Goal: Complete application form

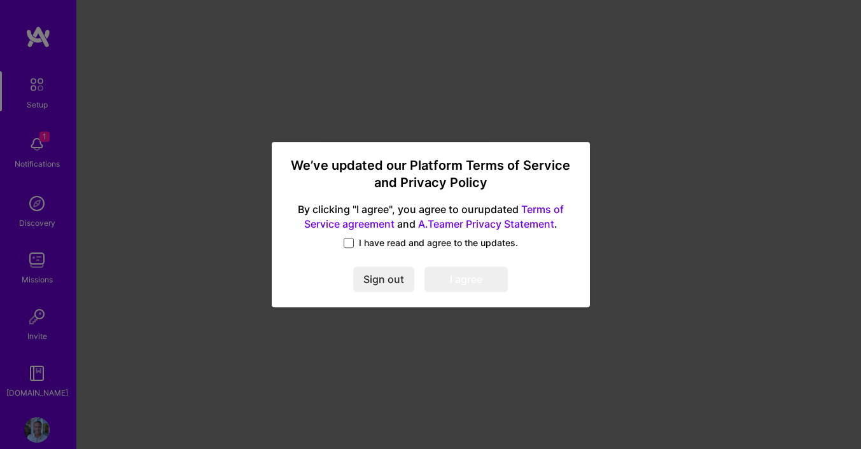
click at [353, 239] on span at bounding box center [349, 243] width 10 height 10
click at [0, 0] on input "I have read and agree to the updates." at bounding box center [0, 0] width 0 height 0
click at [460, 278] on button "I agree" at bounding box center [466, 279] width 83 height 25
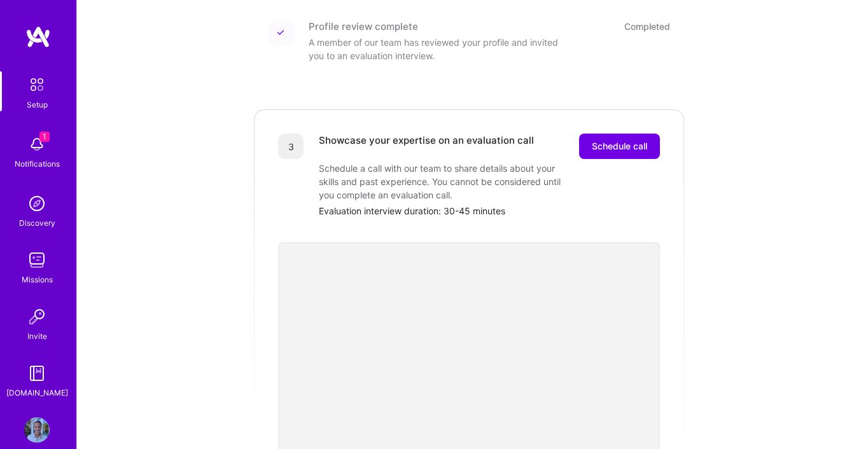
scroll to position [290, 0]
click at [615, 139] on span "Schedule call" at bounding box center [619, 145] width 55 height 13
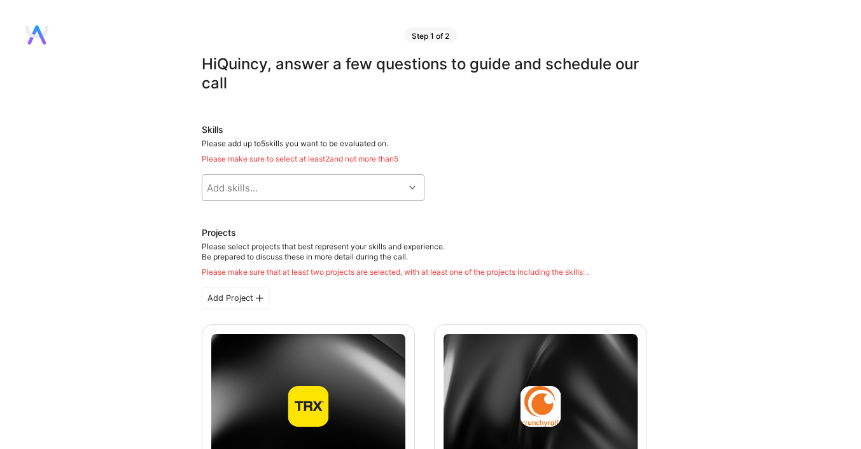
click at [339, 186] on div "Add skills..." at bounding box center [303, 187] width 202 height 25
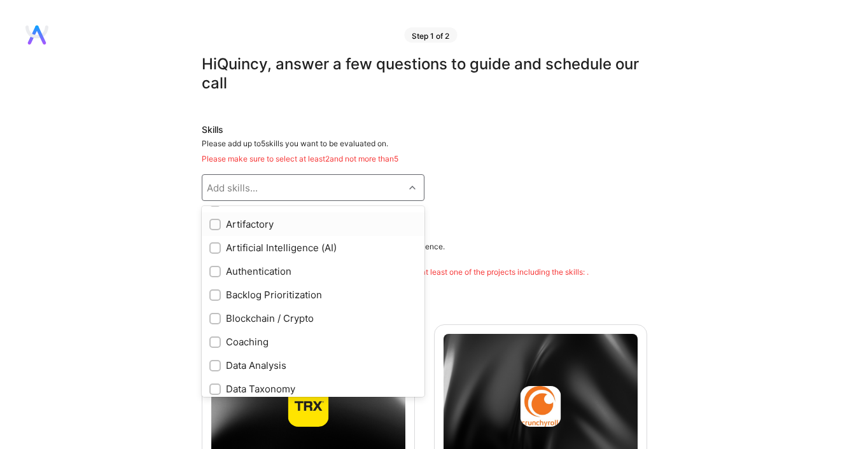
scroll to position [166, 0]
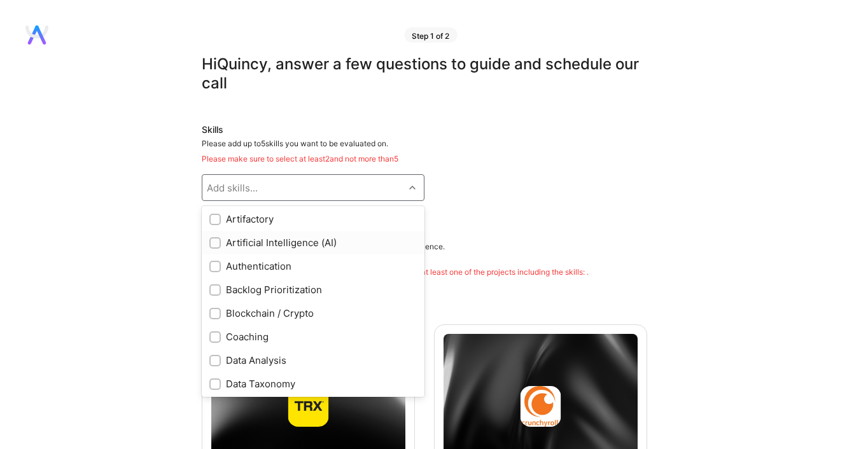
click at [216, 244] on input "checkbox" at bounding box center [216, 243] width 9 height 9
checkbox input "true"
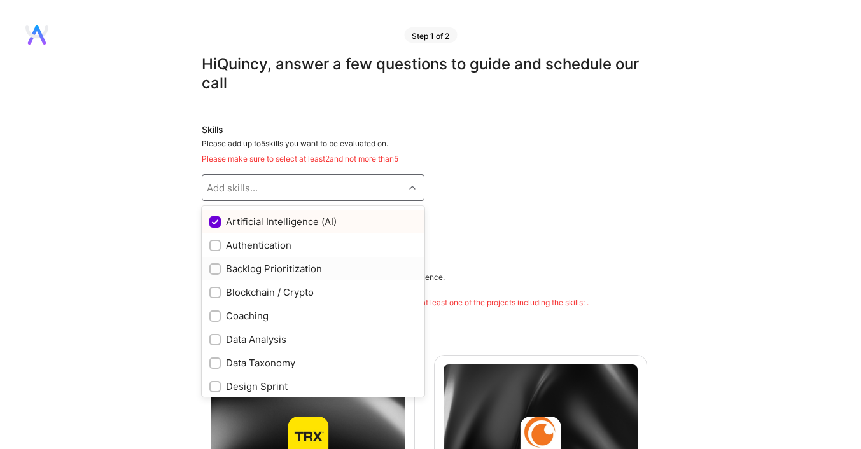
scroll to position [193, 0]
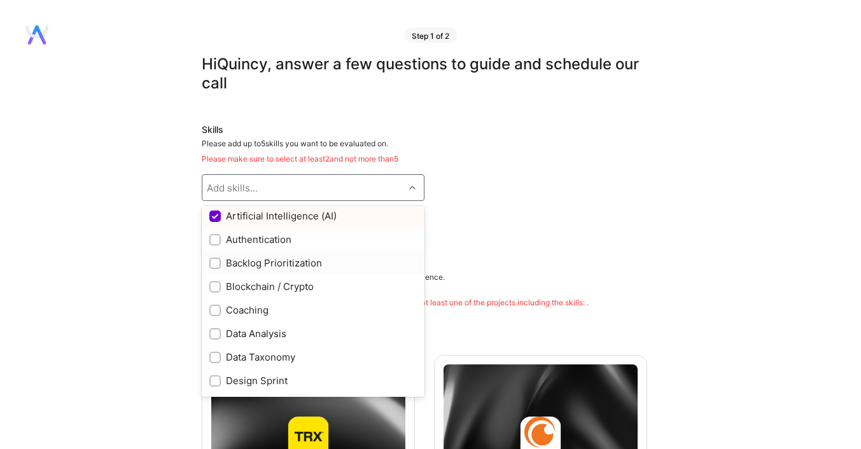
click at [215, 263] on input "checkbox" at bounding box center [216, 264] width 9 height 9
checkbox input "true"
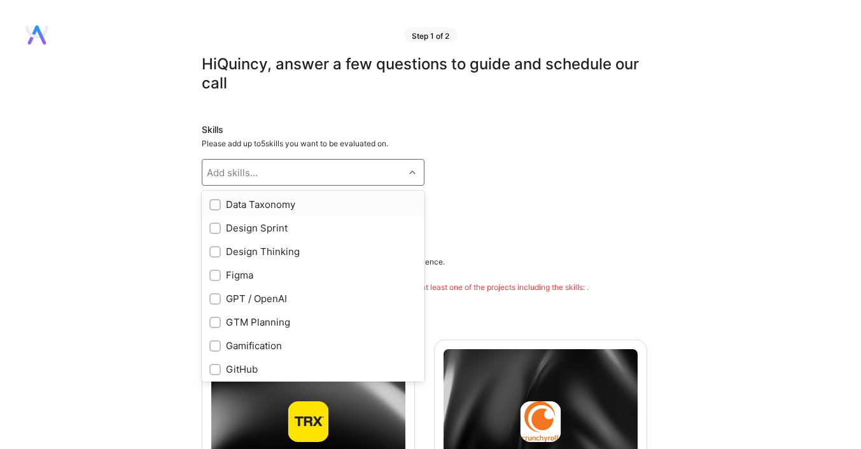
scroll to position [332, 0]
click at [212, 249] on input "checkbox" at bounding box center [216, 250] width 9 height 9
checkbox input "true"
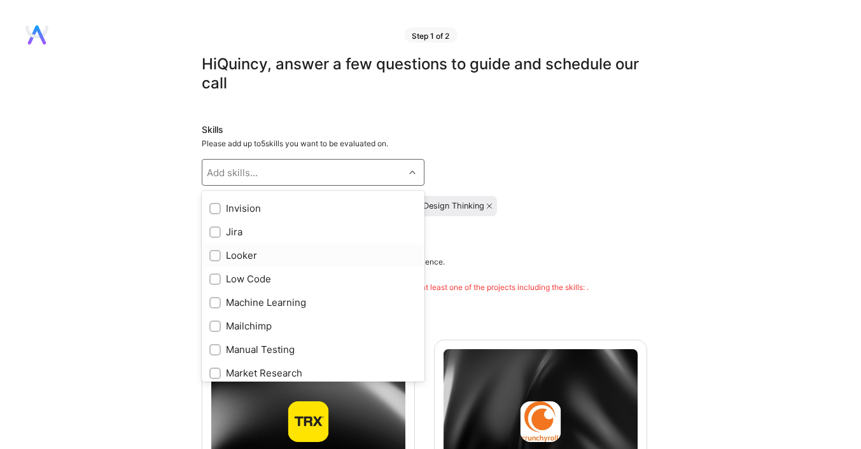
scroll to position [657, 0]
click at [213, 230] on input "checkbox" at bounding box center [216, 231] width 9 height 9
checkbox input "true"
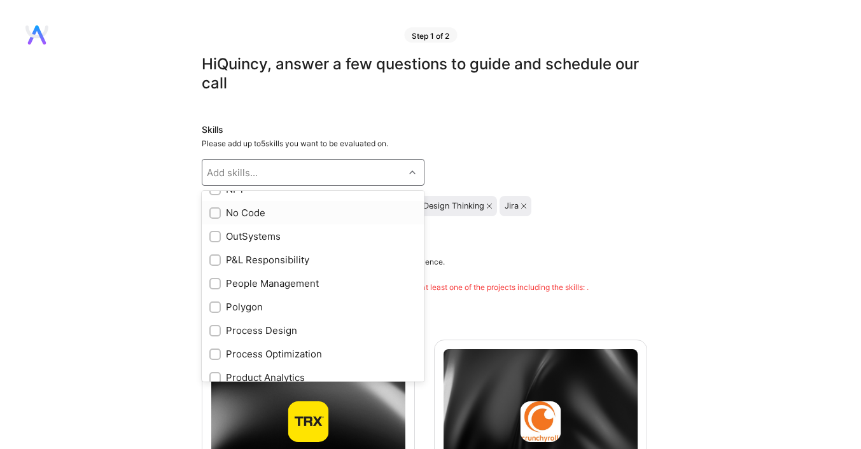
scroll to position [960, 0]
click at [216, 281] on input "checkbox" at bounding box center [216, 282] width 9 height 9
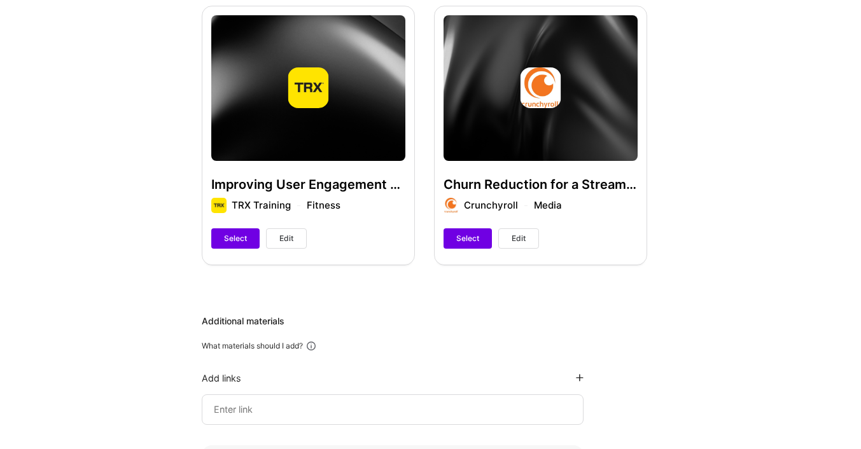
scroll to position [305, 0]
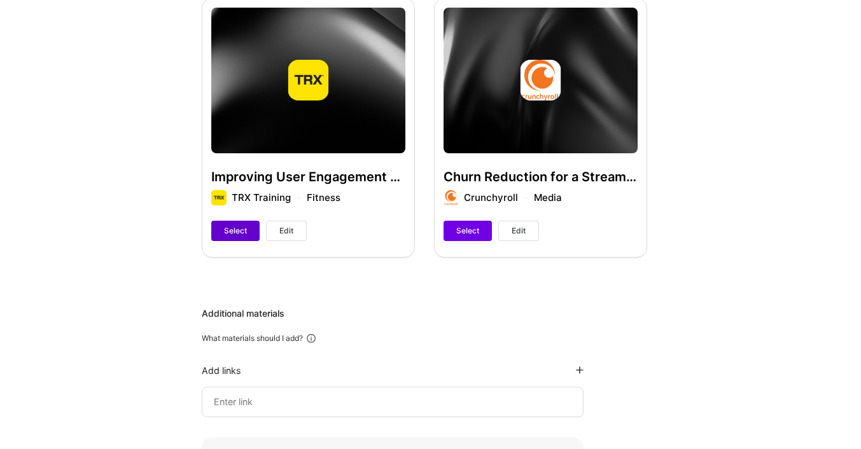
click at [234, 232] on span "Select" at bounding box center [235, 230] width 23 height 11
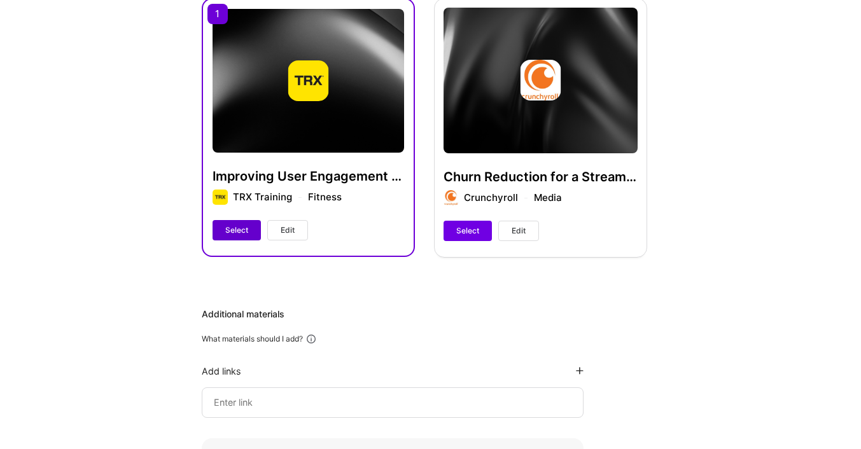
scroll to position [306, 0]
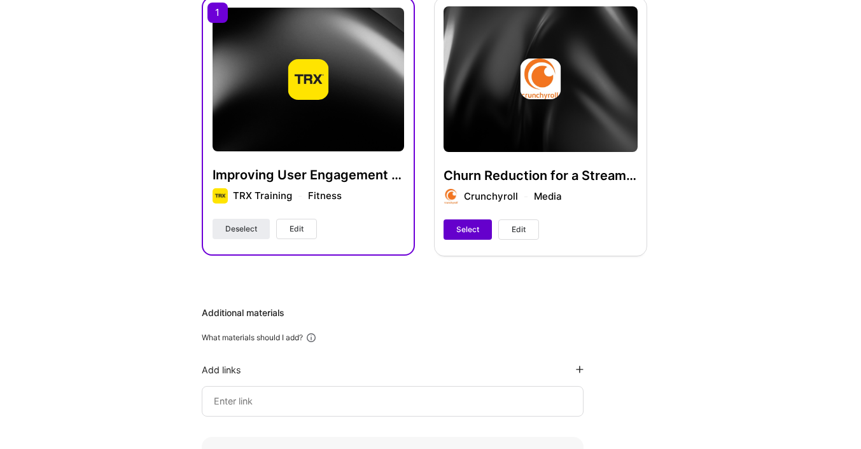
click at [476, 229] on span "Select" at bounding box center [467, 229] width 23 height 11
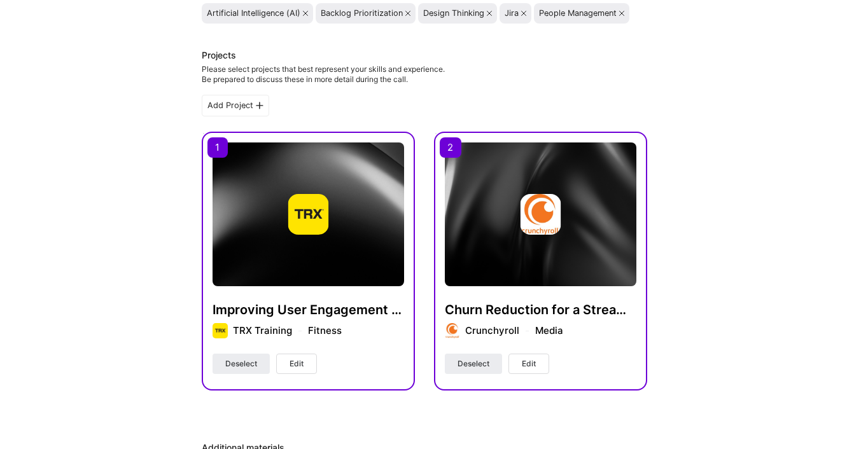
scroll to position [137, 0]
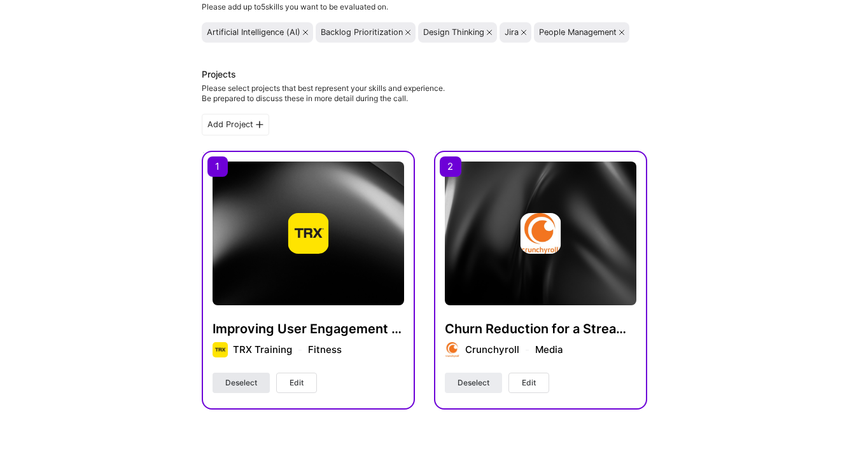
click at [241, 384] on span "Deselect" at bounding box center [241, 382] width 32 height 11
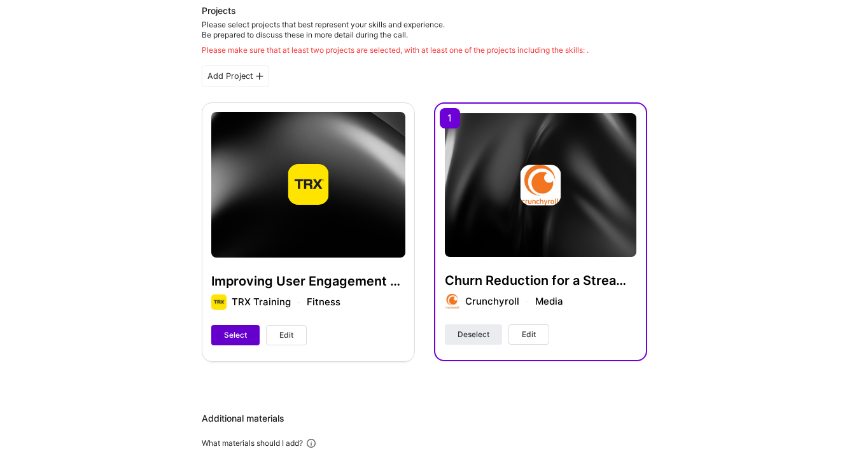
scroll to position [213, 0]
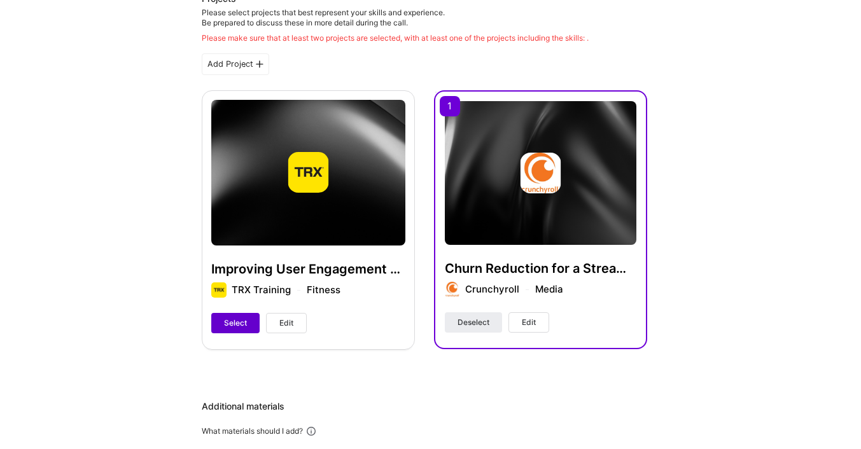
click at [232, 332] on button "Select" at bounding box center [235, 323] width 48 height 20
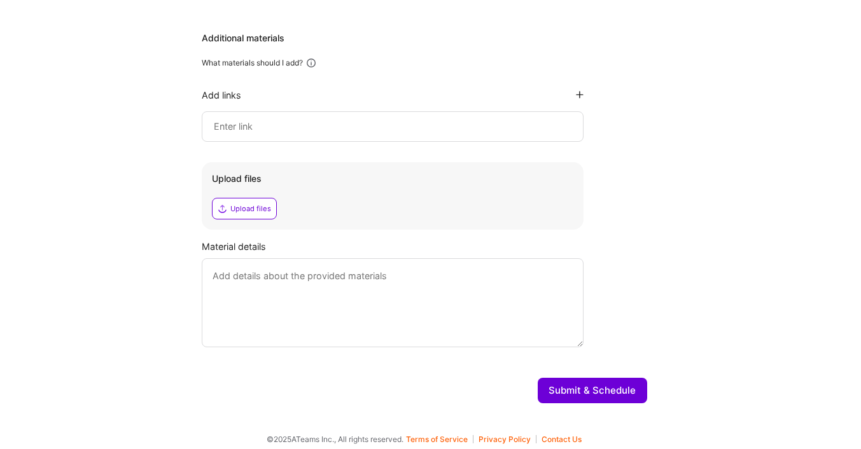
scroll to position [573, 0]
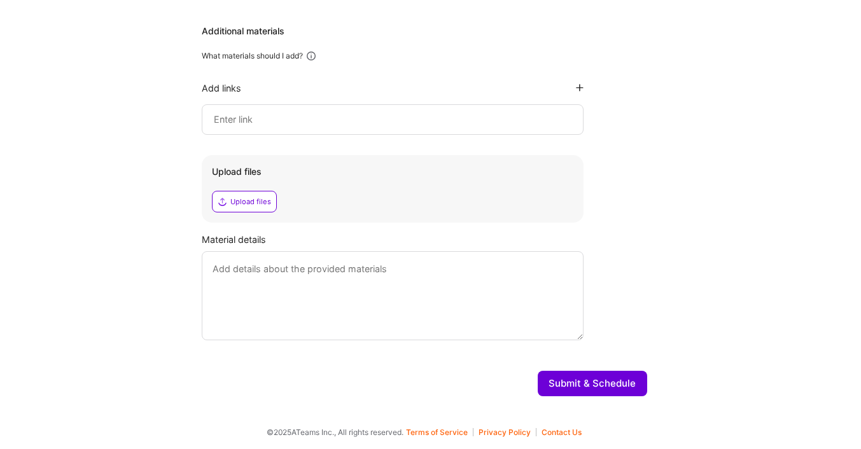
click at [605, 378] on button "Submit & Schedule" at bounding box center [592, 383] width 109 height 25
